Goal: Transaction & Acquisition: Purchase product/service

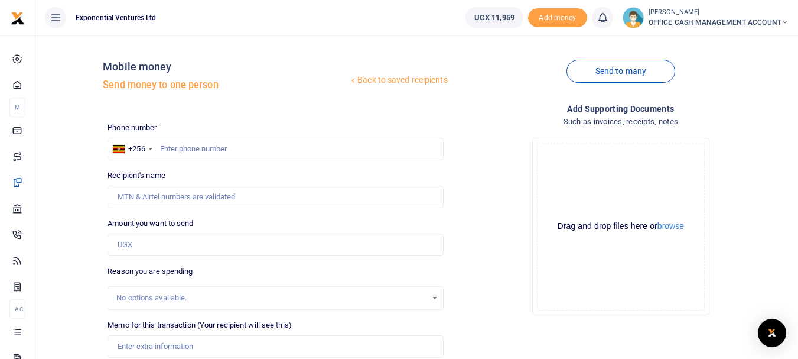
click at [197, 83] on h5 "Send money to one person" at bounding box center [226, 85] width 246 height 12
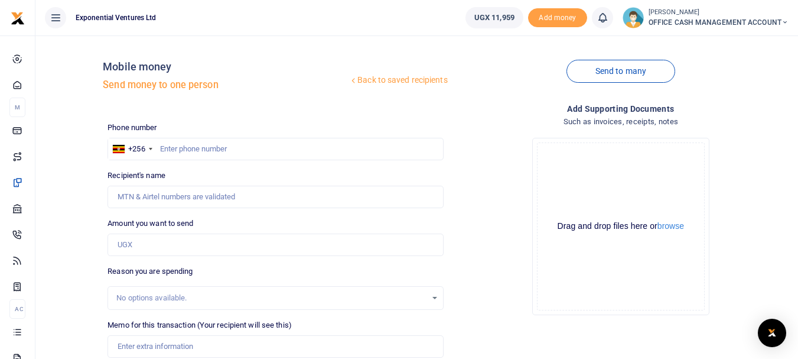
click at [146, 65] on h4 "Mobile money" at bounding box center [226, 66] width 246 height 13
click at [146, 87] on h5 "Send money to one person" at bounding box center [226, 85] width 246 height 12
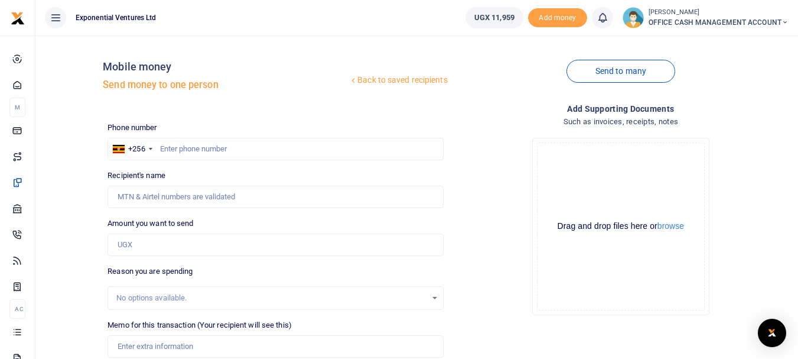
click at [146, 87] on h5 "Send money to one person" at bounding box center [226, 85] width 246 height 12
click at [143, 122] on label "Phone number" at bounding box center [131, 128] width 49 height 12
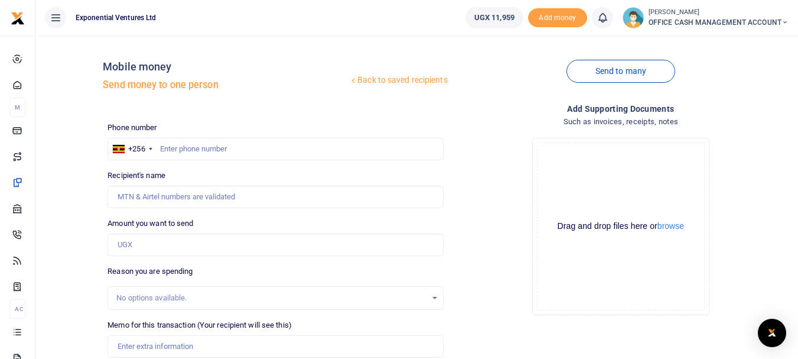
click at [143, 122] on label "Phone number" at bounding box center [131, 128] width 49 height 12
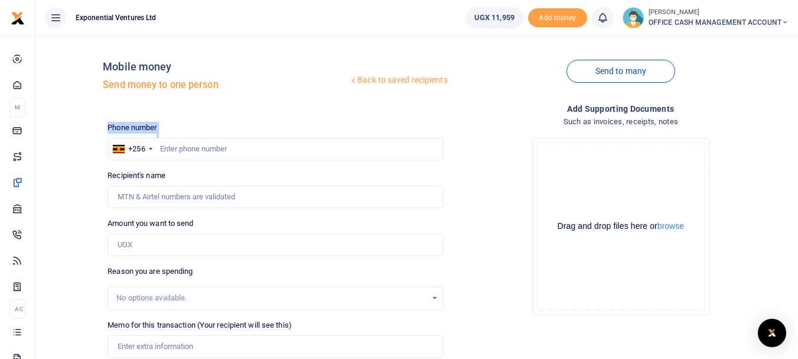
click at [143, 122] on label "Phone number" at bounding box center [131, 128] width 49 height 12
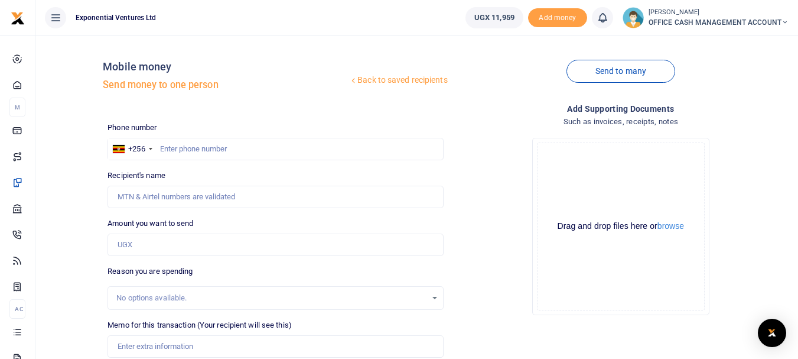
click at [143, 122] on label "Phone number" at bounding box center [131, 128] width 49 height 12
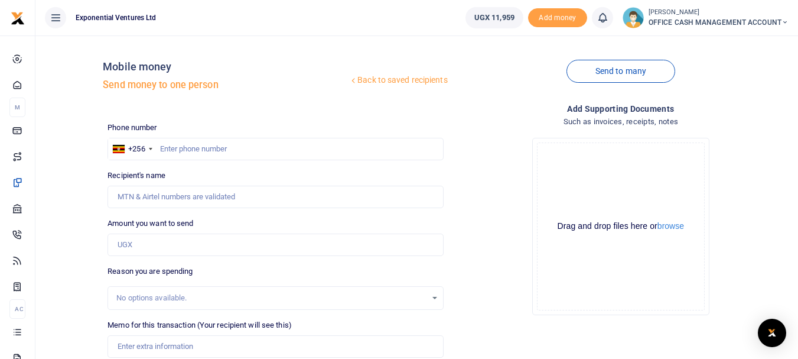
click at [143, 122] on label "Phone number" at bounding box center [131, 128] width 49 height 12
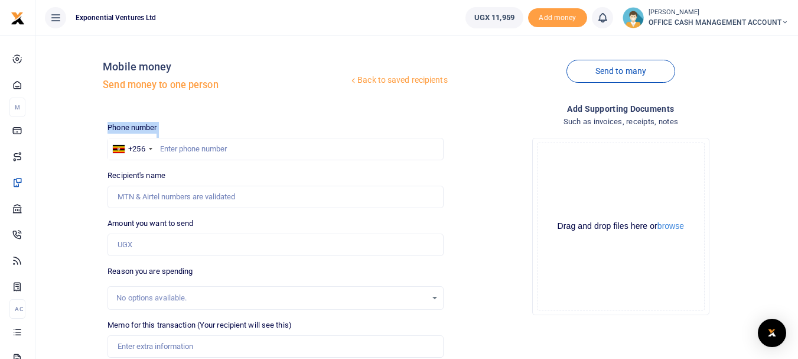
click at [143, 122] on label "Phone number" at bounding box center [131, 128] width 49 height 12
drag, startPoint x: 104, startPoint y: 69, endPoint x: 137, endPoint y: 108, distance: 51.6
click at [137, 108] on div "Back to saved recipients Mobile money Send money to one person" at bounding box center [275, 78] width 345 height 67
click at [138, 107] on div "Back to saved recipients Mobile money Send money to one person" at bounding box center [275, 78] width 345 height 67
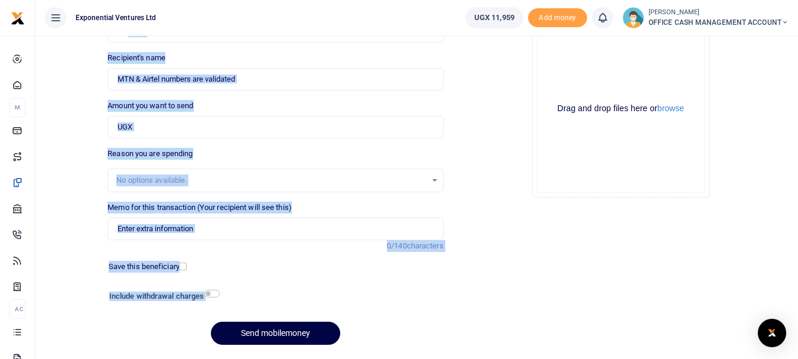
scroll to position [153, 0]
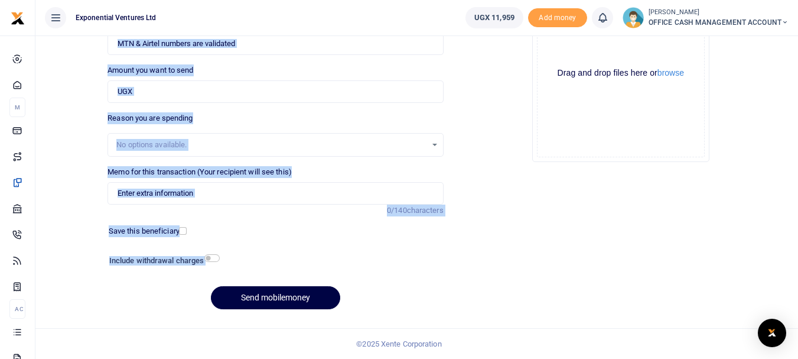
drag, startPoint x: 105, startPoint y: 69, endPoint x: 216, endPoint y: 381, distance: 330.8
click at [216, 358] on html "Start Dashboard M ake Payments Cards Xente Transfers Mobile Money Banks Airtime" at bounding box center [399, 103] width 798 height 512
click at [135, 309] on div "Send mobilemoney" at bounding box center [274, 297] width 335 height 23
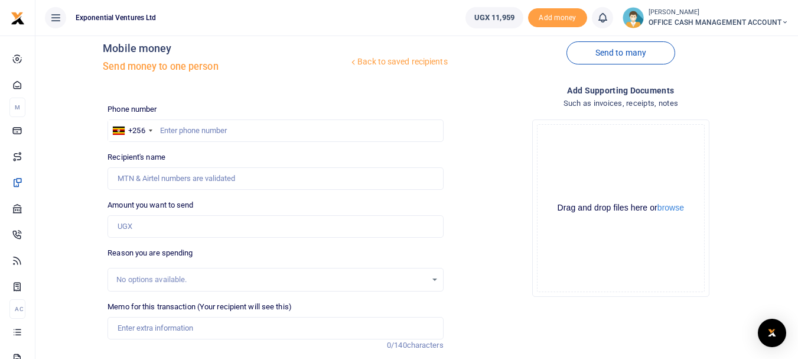
scroll to position [0, 0]
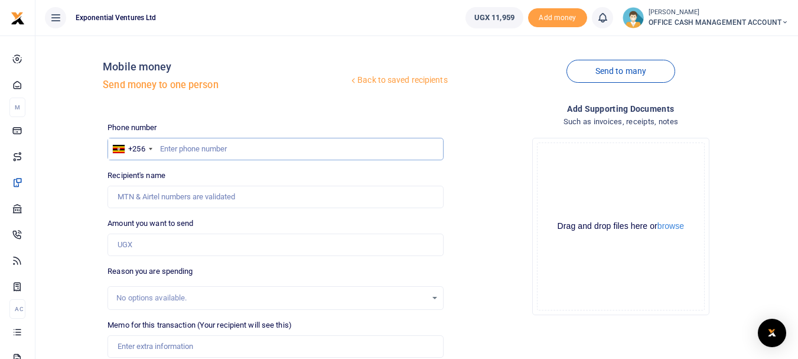
click at [187, 148] on input "text" at bounding box center [274, 149] width 335 height 22
type input "781282162"
type input "[PERSON_NAME]"
type input "781282162"
click at [144, 248] on input "Amount you want to send" at bounding box center [274, 244] width 335 height 22
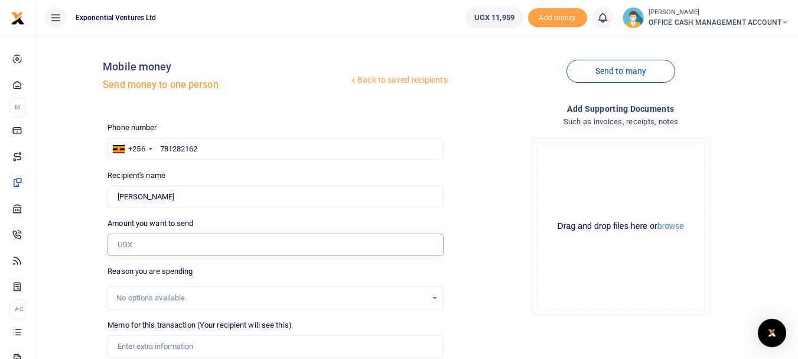
type input "748,000"
click at [270, 288] on div "No options available." at bounding box center [274, 298] width 335 height 24
click at [270, 269] on div "Reason you are spending No options available." at bounding box center [274, 287] width 335 height 44
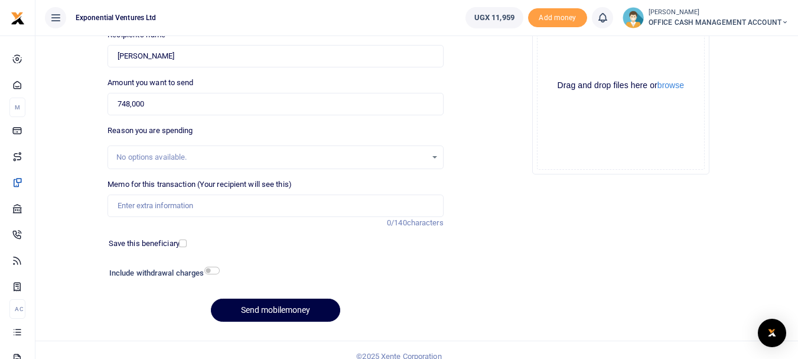
scroll to position [142, 0]
click at [211, 265] on input "checkbox" at bounding box center [211, 269] width 15 height 8
checkbox input "true"
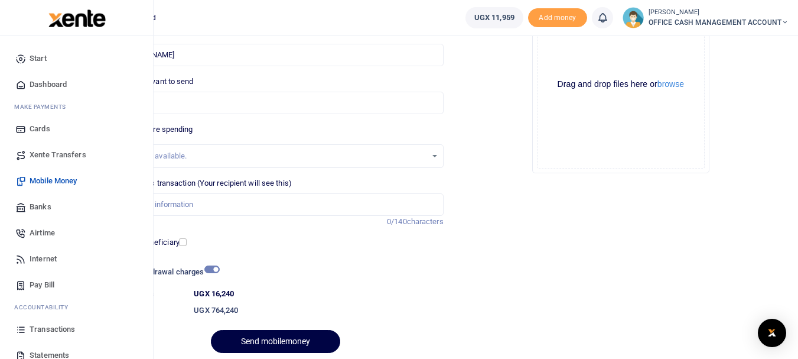
click at [61, 181] on span "Mobile Money" at bounding box center [53, 181] width 47 height 12
